Goal: Task Accomplishment & Management: Use online tool/utility

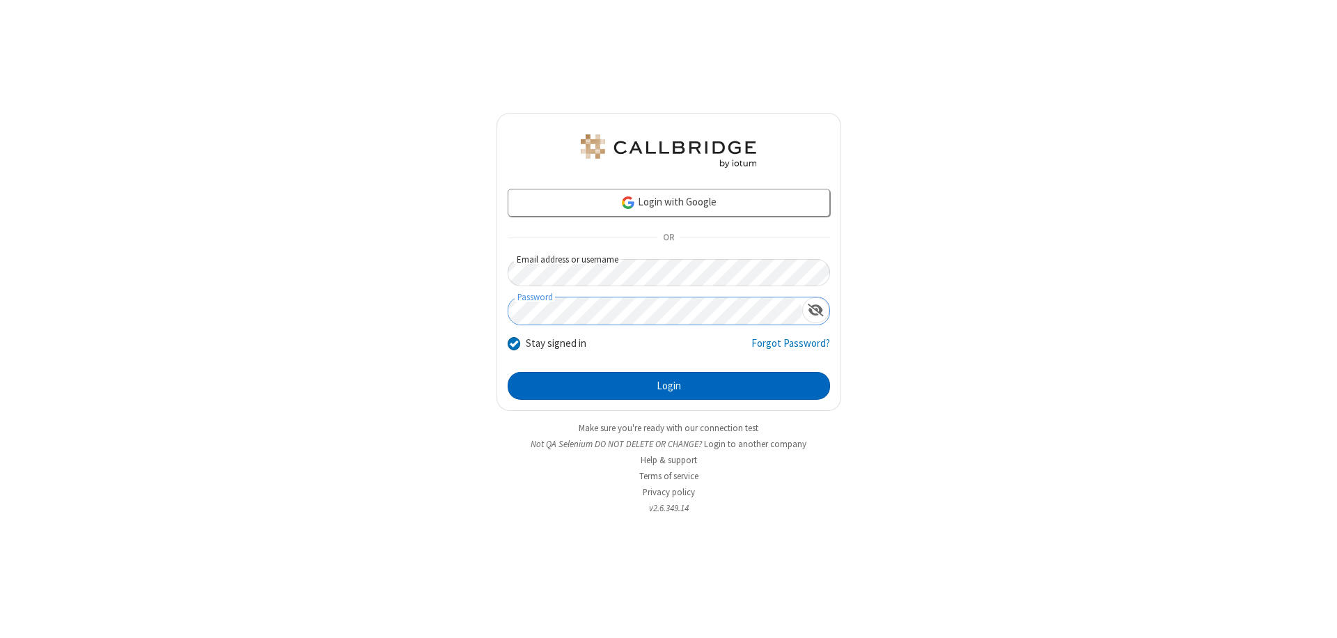
click at [669, 386] on button "Login" at bounding box center [669, 386] width 322 height 28
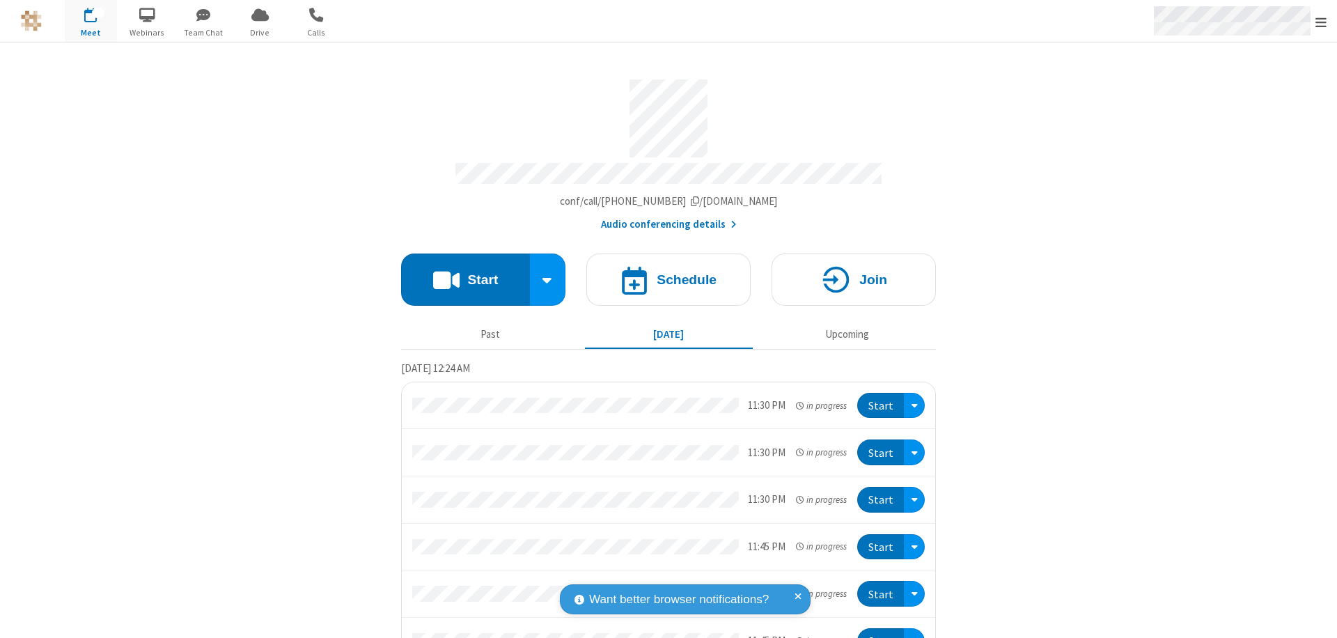
click at [1321, 22] on span "Open menu" at bounding box center [1321, 22] width 11 height 14
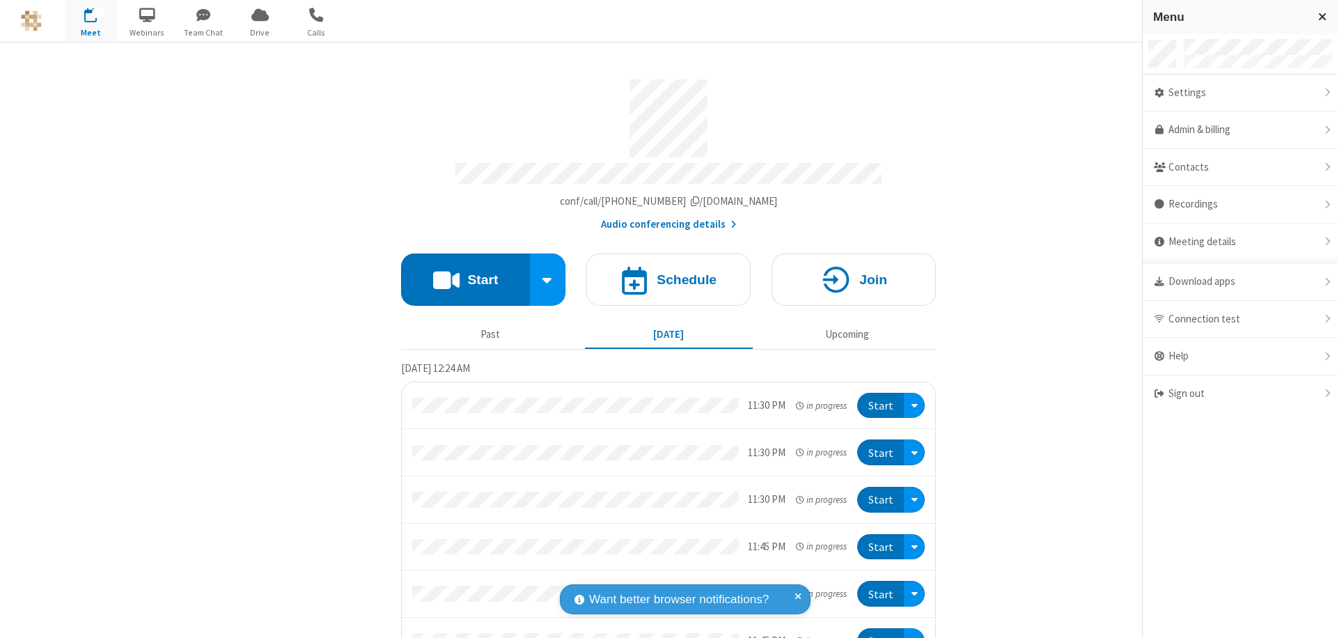
click at [91, 21] on span "button" at bounding box center [91, 15] width 52 height 24
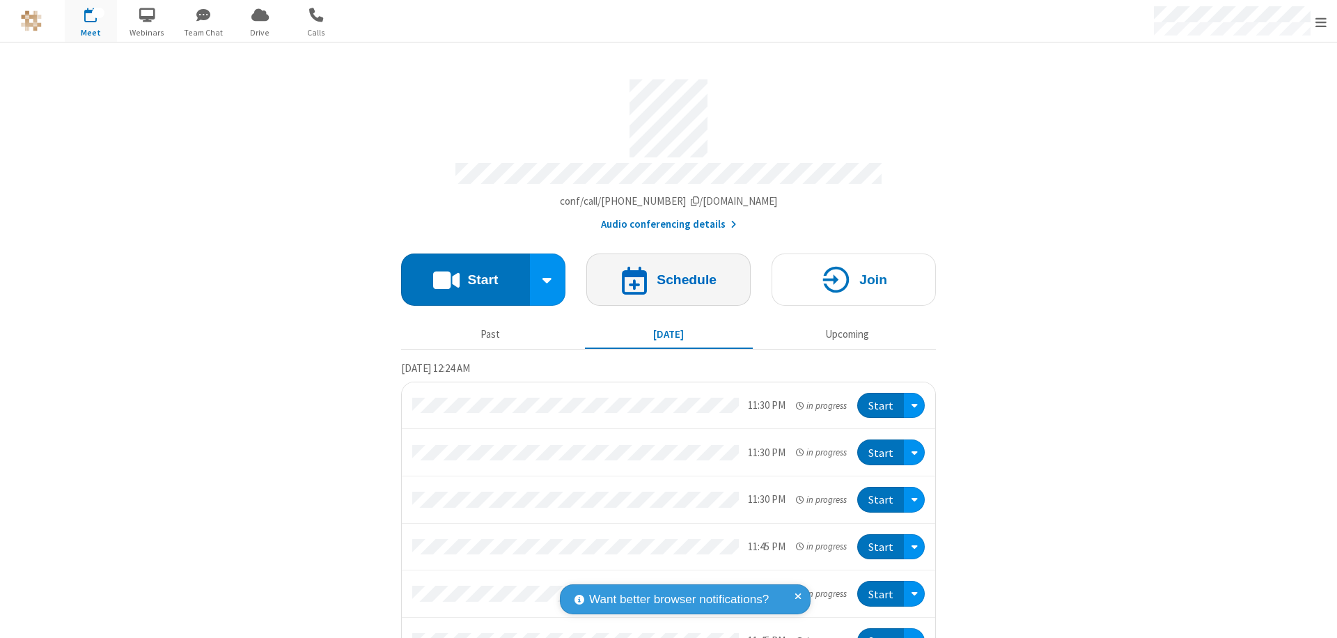
click at [663, 273] on h4 "Schedule" at bounding box center [687, 279] width 60 height 13
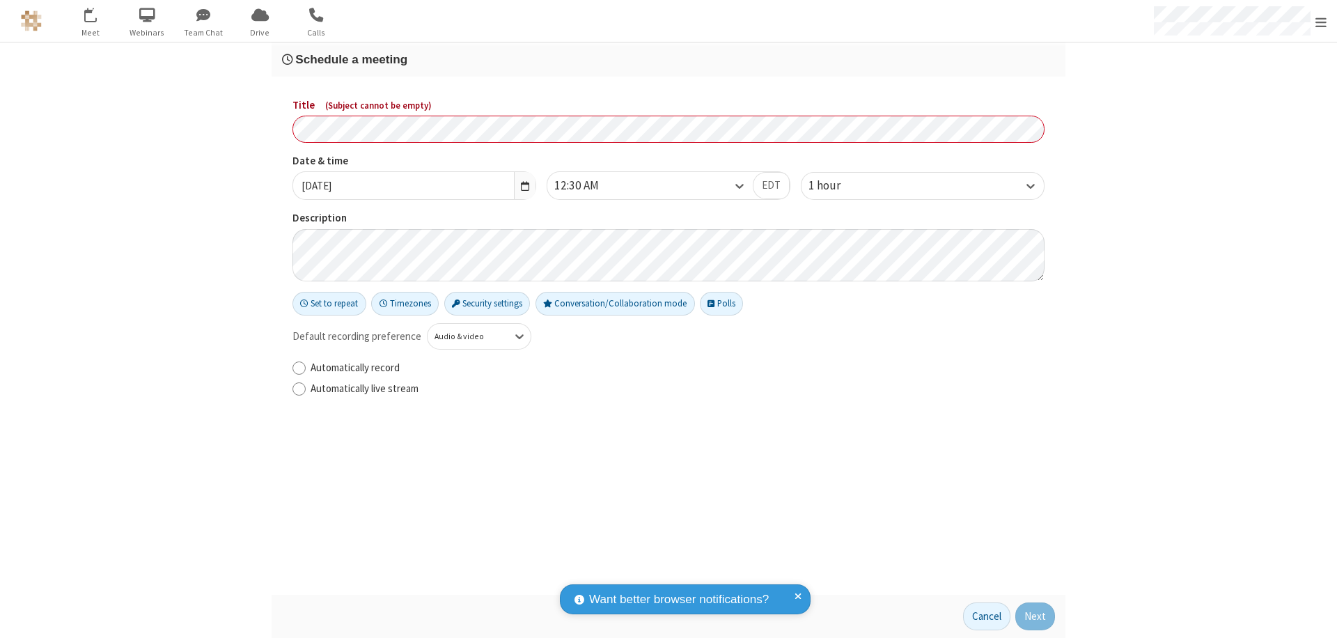
click at [669, 59] on h3 "Schedule a meeting" at bounding box center [668, 59] width 773 height 13
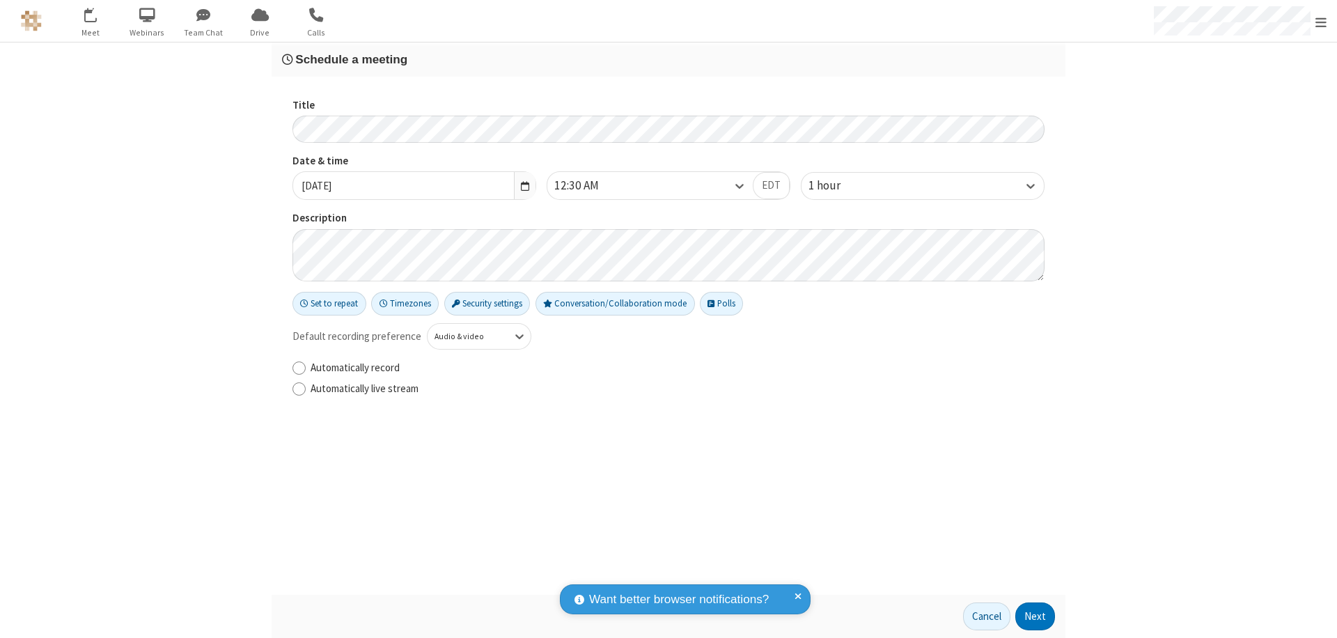
click at [1036, 616] on button "Next" at bounding box center [1036, 616] width 40 height 28
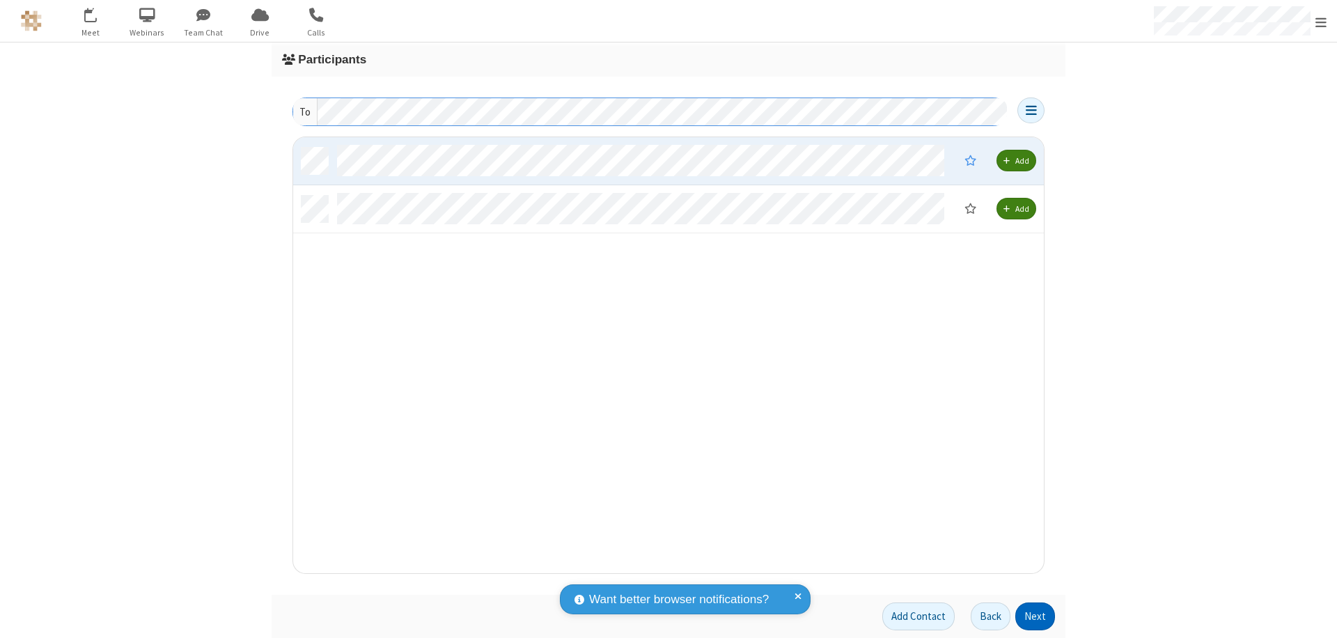
click at [1036, 616] on button "Next" at bounding box center [1036, 616] width 40 height 28
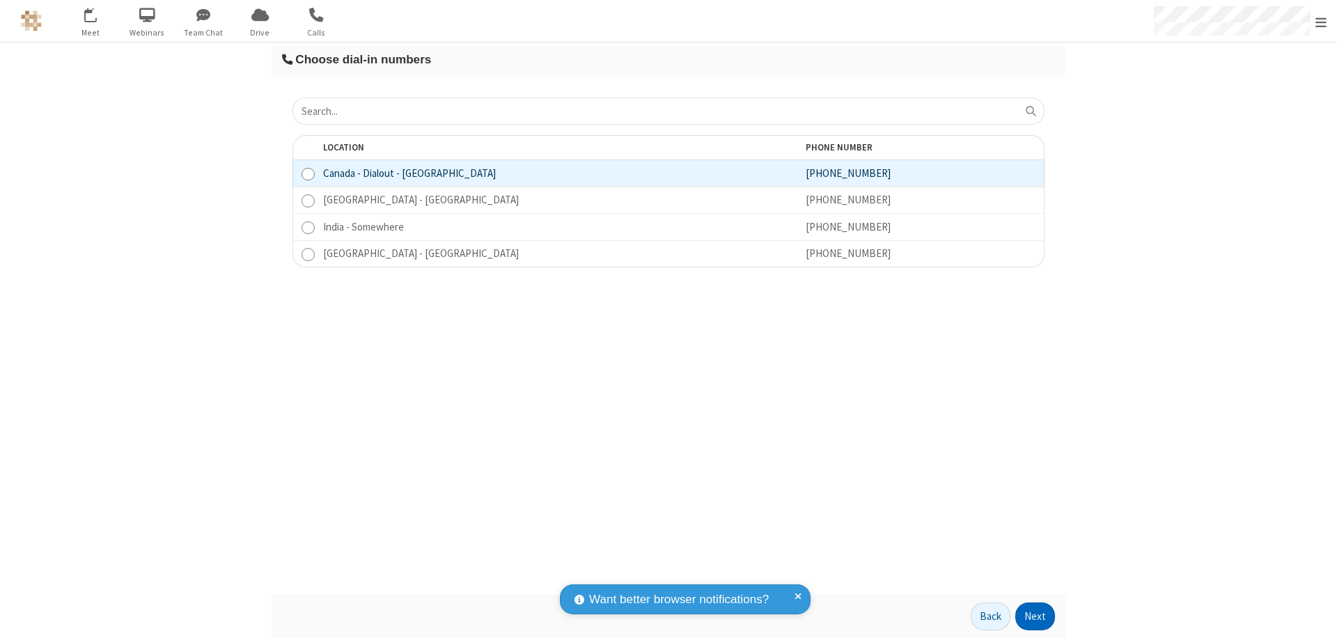
click at [1036, 616] on button "Next" at bounding box center [1036, 616] width 40 height 28
